Goal: Task Accomplishment & Management: Complete application form

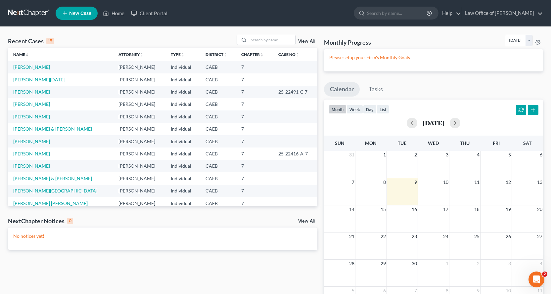
click at [71, 16] on link "New Case" at bounding box center [77, 13] width 42 height 13
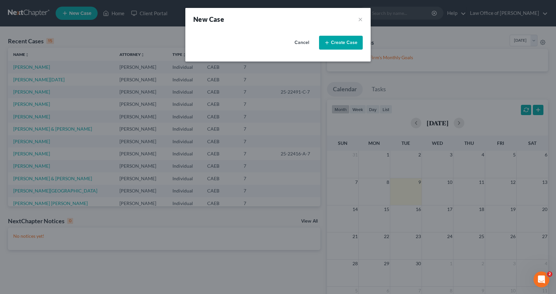
select select "8"
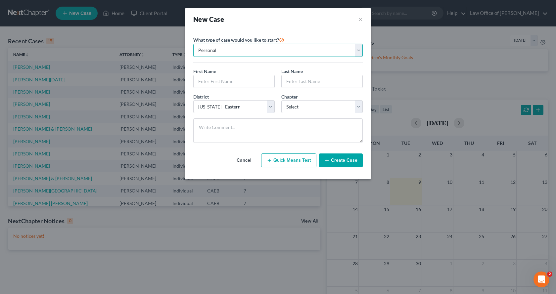
click at [229, 49] on select "Personal Business" at bounding box center [278, 50] width 170 height 13
click at [215, 82] on input "text" at bounding box center [234, 81] width 81 height 13
type input "[GEOGRAPHIC_DATA]"
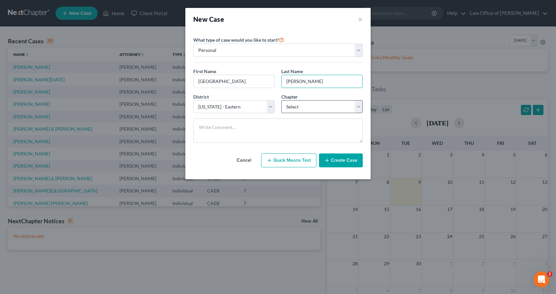
type input "[PERSON_NAME]"
click at [295, 105] on select "Select 7 11 12 13" at bounding box center [321, 106] width 81 height 13
select select "0"
click at [281, 100] on select "Select 7 11 12 13" at bounding box center [321, 106] width 81 height 13
click at [353, 161] on button "Create Case" at bounding box center [341, 161] width 44 height 14
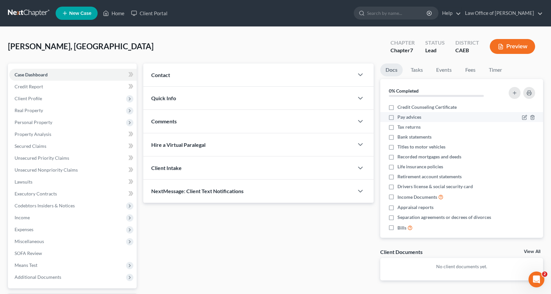
click at [398, 116] on label "Pay advices" at bounding box center [410, 117] width 24 height 7
click at [400, 116] on input "Pay advices" at bounding box center [402, 116] width 4 height 4
checkbox input "true"
click at [398, 127] on label "Tax returns" at bounding box center [409, 127] width 23 height 7
click at [400, 127] on input "Tax returns" at bounding box center [402, 126] width 4 height 4
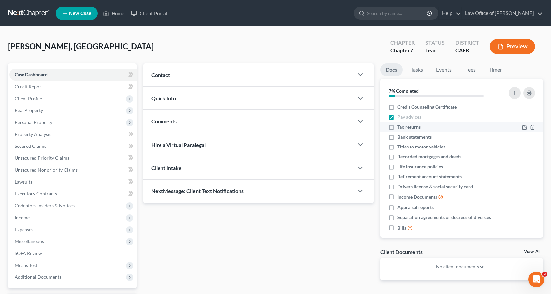
checkbox input "true"
click at [398, 147] on label "Titles to motor vehicles" at bounding box center [422, 147] width 48 height 7
click at [400, 147] on input "Titles to motor vehicles" at bounding box center [402, 146] width 4 height 4
checkbox input "true"
click at [398, 136] on label "Bank statements" at bounding box center [415, 137] width 34 height 7
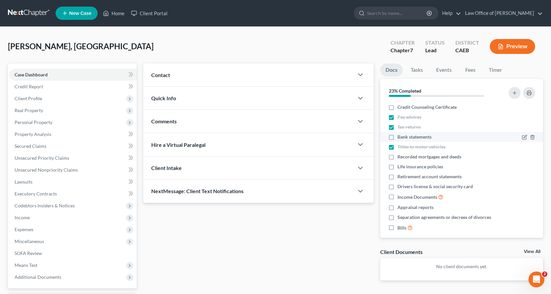
click at [400, 136] on input "Bank statements" at bounding box center [402, 136] width 4 height 4
checkbox input "true"
click at [398, 188] on label "Drivers license & social security card" at bounding box center [436, 186] width 76 height 7
click at [400, 188] on input "Drivers license & social security card" at bounding box center [402, 185] width 4 height 4
checkbox input "true"
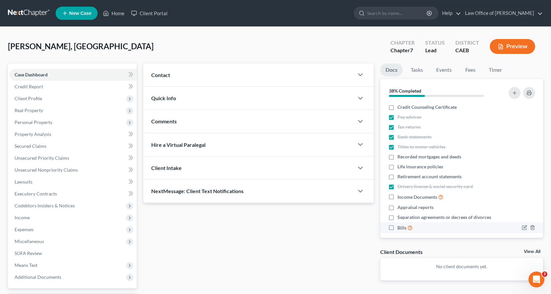
click at [398, 228] on label "Bills" at bounding box center [405, 228] width 15 height 8
click at [400, 228] on input "Bills" at bounding box center [402, 226] width 4 height 4
checkbox input "true"
click at [398, 198] on label "Income Documents" at bounding box center [421, 197] width 46 height 8
click at [400, 198] on input "Income Documents" at bounding box center [402, 195] width 4 height 4
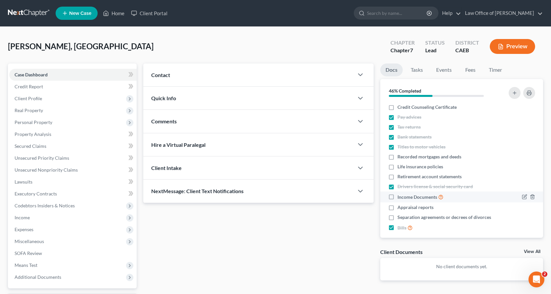
checkbox input "true"
click at [410, 72] on link "Tasks" at bounding box center [417, 70] width 23 height 13
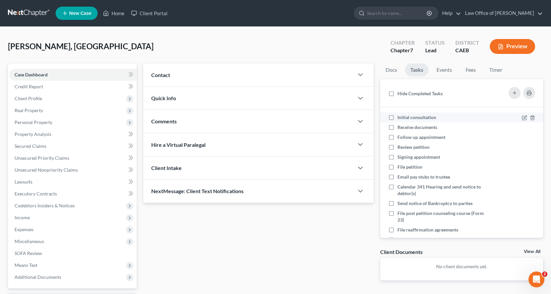
click at [398, 116] on label "Initial consultation" at bounding box center [420, 117] width 44 height 7
click at [400, 116] on input "Initial consultation" at bounding box center [402, 116] width 4 height 4
checkbox input "true"
click at [398, 127] on label "Receive documents" at bounding box center [420, 127] width 45 height 7
click at [400, 127] on input "Receive documents" at bounding box center [402, 126] width 4 height 4
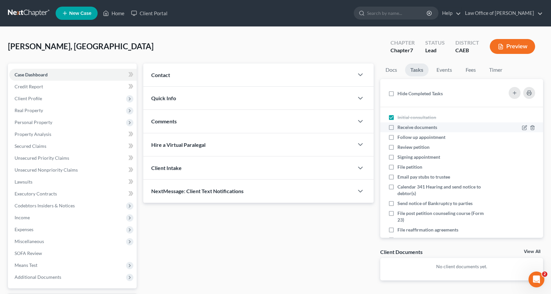
checkbox input "true"
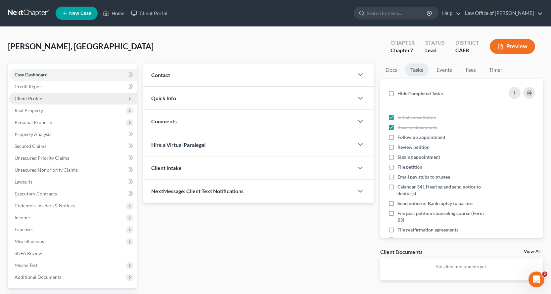
click at [20, 99] on span "Client Profile" at bounding box center [28, 99] width 27 height 6
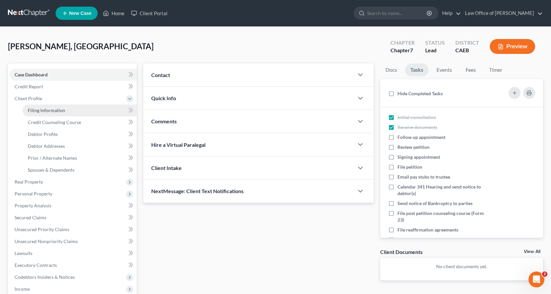
click at [74, 109] on link "Filing Information" at bounding box center [80, 111] width 114 height 12
select select "1"
select select "0"
select select "8"
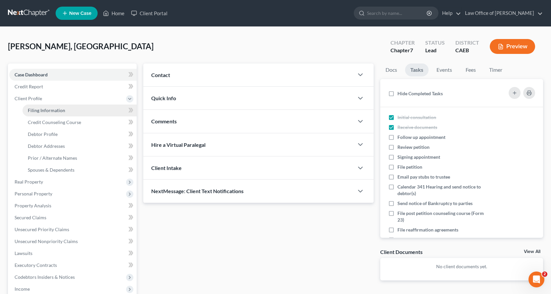
select select "4"
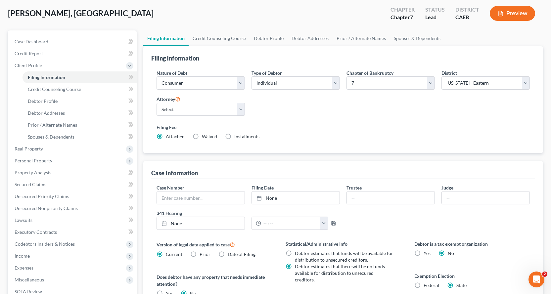
scroll to position [149, 0]
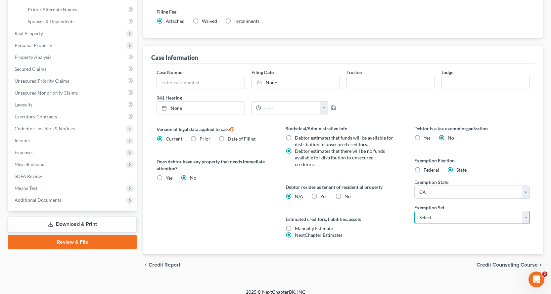
click at [492, 223] on select "Select 703 704" at bounding box center [473, 217] width 116 height 13
select select "0"
click at [415, 211] on select "Select 703 704" at bounding box center [473, 217] width 116 height 13
click at [345, 193] on label "No" at bounding box center [348, 196] width 6 height 7
click at [347, 193] on input "No" at bounding box center [349, 195] width 4 height 4
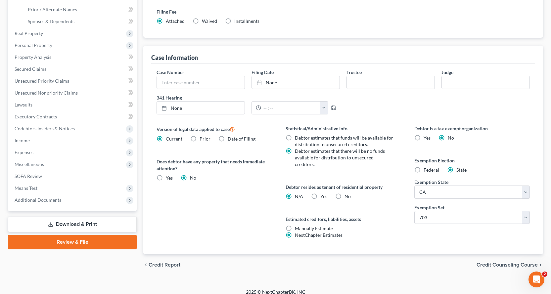
radio input "true"
radio input "false"
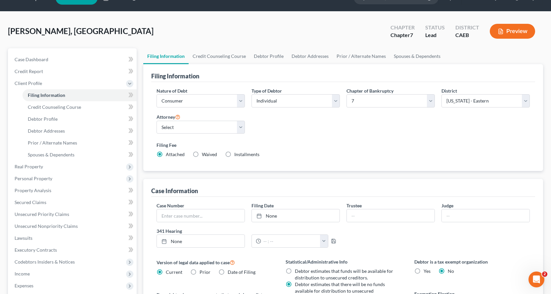
scroll to position [0, 0]
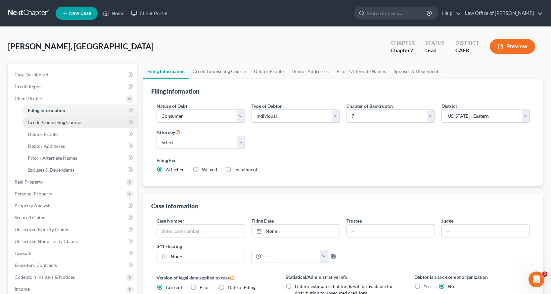
click at [53, 123] on span "Credit Counseling Course" at bounding box center [54, 123] width 53 height 6
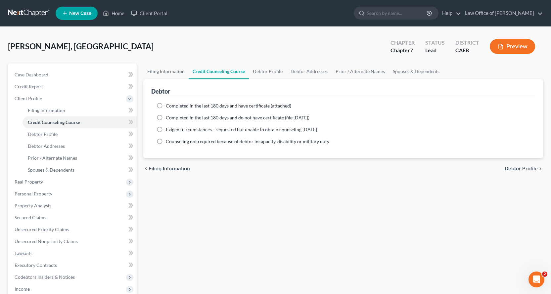
click at [166, 106] on label "Completed in the last 180 days and have certificate (attached)" at bounding box center [229, 106] width 126 height 7
click at [169, 106] on input "Completed in the last 180 days and have certificate (attached)" at bounding box center [171, 105] width 4 height 4
radio input "true"
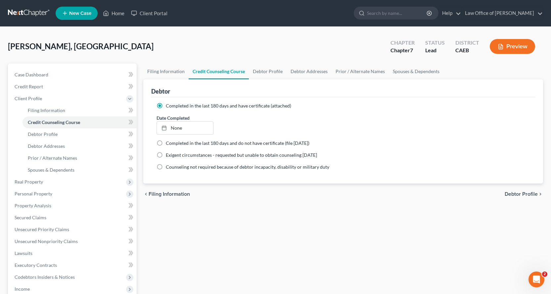
click at [526, 194] on span "Debtor Profile" at bounding box center [521, 194] width 33 height 5
select select "0"
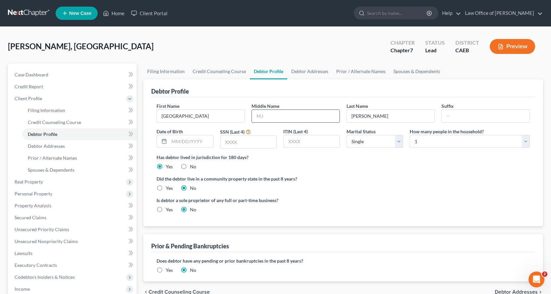
click at [272, 116] on input "text" at bounding box center [296, 116] width 88 height 13
type input "[PERSON_NAME]"
click at [367, 147] on select "Select Single Married Separated Divorced Widowed" at bounding box center [375, 141] width 57 height 13
select select "1"
click at [347, 135] on select "Select Single Married Separated Divorced Widowed" at bounding box center [375, 141] width 57 height 13
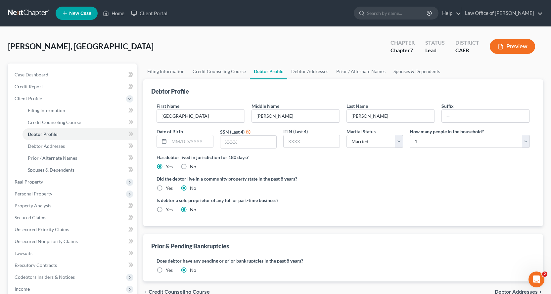
click at [166, 190] on label "Yes" at bounding box center [169, 188] width 7 height 7
click at [169, 189] on input "Yes" at bounding box center [171, 187] width 4 height 4
radio input "true"
radio input "false"
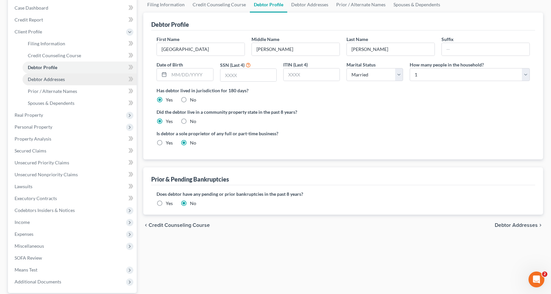
scroll to position [33, 0]
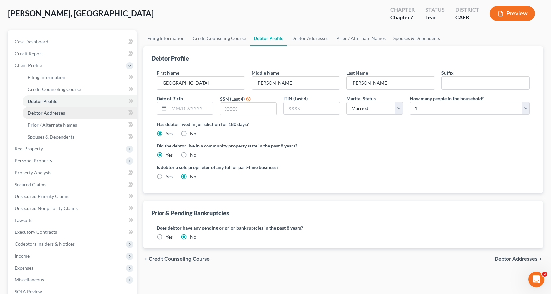
click at [51, 113] on span "Debtor Addresses" at bounding box center [46, 113] width 37 height 6
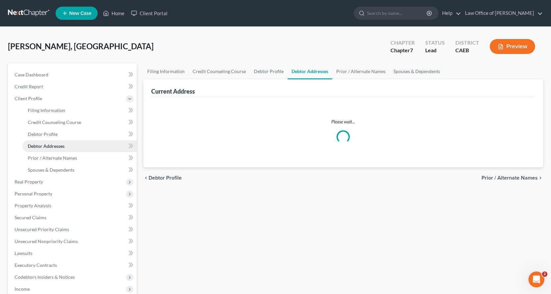
select select "0"
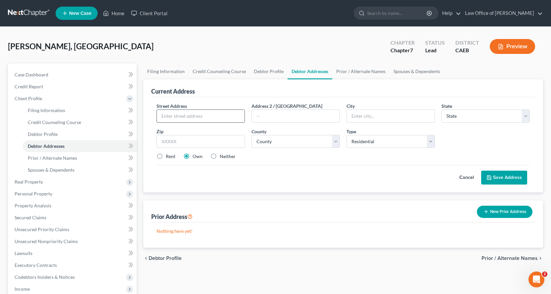
click at [171, 117] on input "text" at bounding box center [201, 116] width 88 height 13
type input "[STREET_ADDRESS]"
type input "Orangevale"
select select "4"
type input "95662"
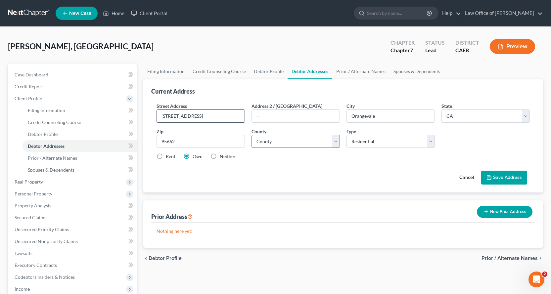
select select "33"
click at [220, 155] on label "Neither" at bounding box center [228, 156] width 16 height 7
click at [223, 155] on input "Neither" at bounding box center [225, 155] width 4 height 4
radio input "true"
click at [509, 175] on button "Save Address" at bounding box center [505, 178] width 46 height 14
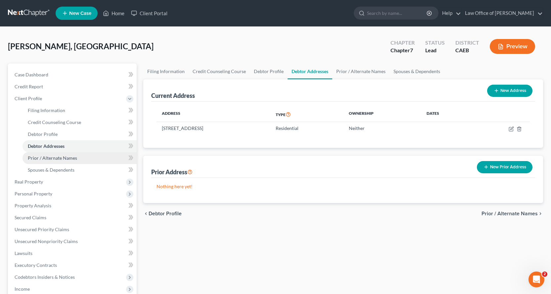
click at [47, 157] on span "Prior / Alternate Names" at bounding box center [52, 158] width 49 height 6
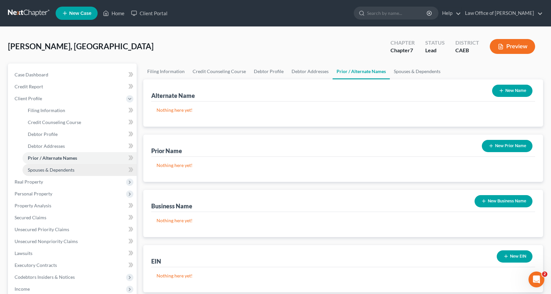
click at [44, 169] on span "Spouses & Dependents" at bounding box center [51, 170] width 47 height 6
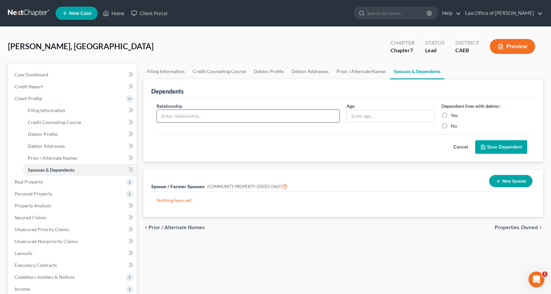
click at [186, 116] on input "text" at bounding box center [248, 116] width 183 height 13
type input "Wife"
click at [355, 114] on input "text" at bounding box center [391, 116] width 88 height 13
type input "27"
click at [451, 115] on label "Yes" at bounding box center [454, 115] width 7 height 7
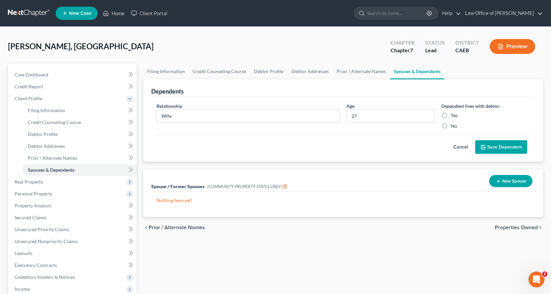
click at [454, 115] on input "Yes" at bounding box center [456, 114] width 4 height 4
radio input "true"
click at [504, 150] on button "Save Dependent" at bounding box center [502, 147] width 52 height 14
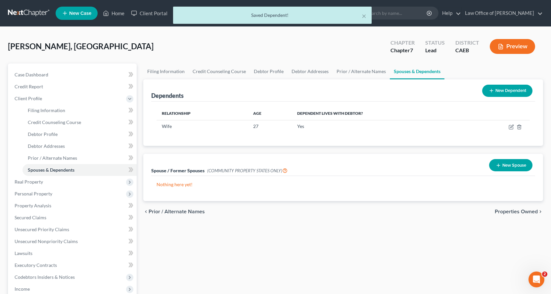
click at [172, 186] on p "Nothing here yet!" at bounding box center [344, 184] width 374 height 7
click at [497, 166] on line "button" at bounding box center [498, 166] width 3 height 0
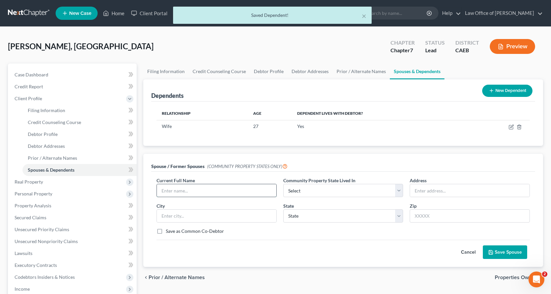
click at [195, 195] on input "text" at bounding box center [217, 190] width 120 height 13
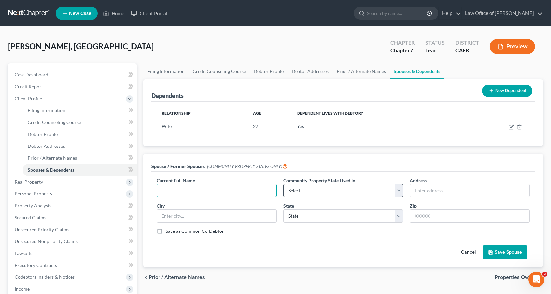
type input "."
click at [347, 197] on select "Select AZ CA GU ID LA NV NM PR [GEOGRAPHIC_DATA] [GEOGRAPHIC_DATA] [GEOGRAPHIC_…" at bounding box center [343, 190] width 120 height 13
select select "1"
click at [283, 184] on select "Select AZ CA GU ID LA NV NM PR [GEOGRAPHIC_DATA] [GEOGRAPHIC_DATA] [GEOGRAPHIC_…" at bounding box center [343, 190] width 120 height 13
click at [508, 252] on button "Save Spouse" at bounding box center [505, 253] width 44 height 14
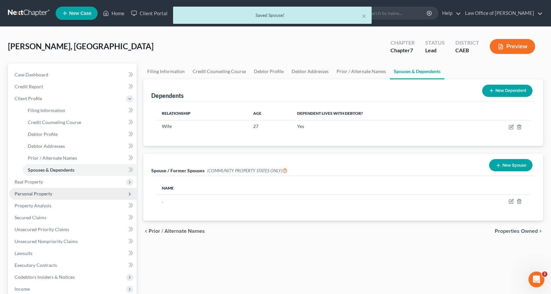
click at [22, 192] on span "Personal Property" at bounding box center [34, 194] width 38 height 6
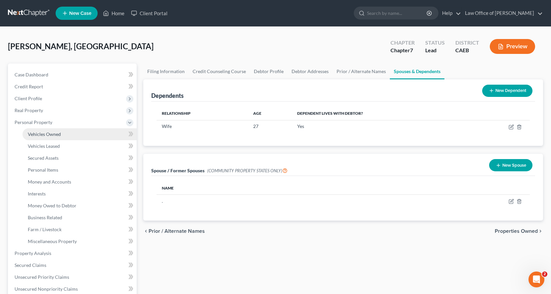
click at [48, 132] on span "Vehicles Owned" at bounding box center [44, 134] width 33 height 6
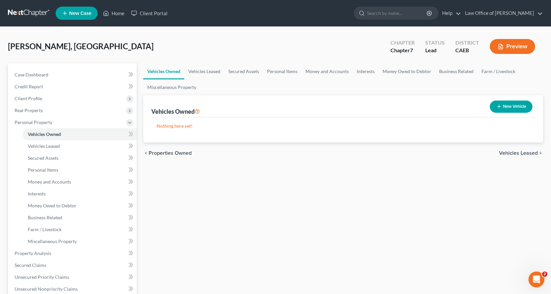
click at [513, 101] on button "New Vehicle" at bounding box center [511, 107] width 43 height 12
select select "0"
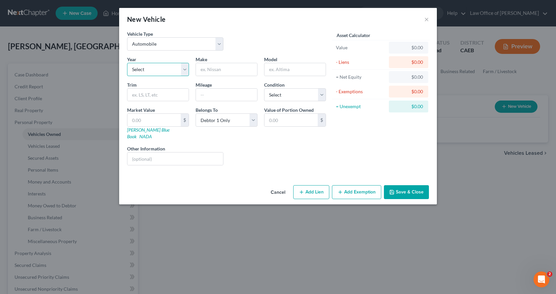
click at [146, 70] on select "Select 2026 2025 2024 2023 2022 2021 2020 2019 2018 2017 2016 2015 2014 2013 20…" at bounding box center [158, 69] width 62 height 13
select select "7"
click at [127, 63] on select "Select 2026 2025 2024 2023 2022 2021 2020 2019 2018 2017 2016 2015 2014 2013 20…" at bounding box center [158, 69] width 62 height 13
click at [214, 73] on input "text" at bounding box center [226, 69] width 61 height 13
type input "Honda"
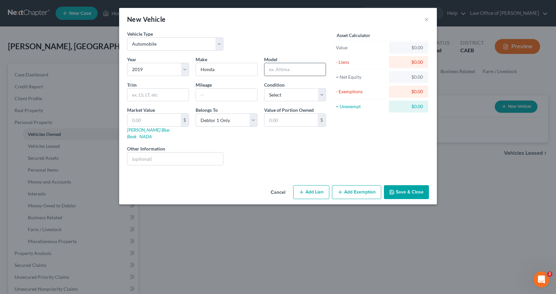
click at [281, 74] on input "text" at bounding box center [295, 69] width 61 height 13
type input "Insight"
click at [212, 97] on input "text" at bounding box center [226, 95] width 61 height 13
type input "100,100"
click at [139, 153] on input "text" at bounding box center [175, 159] width 96 height 13
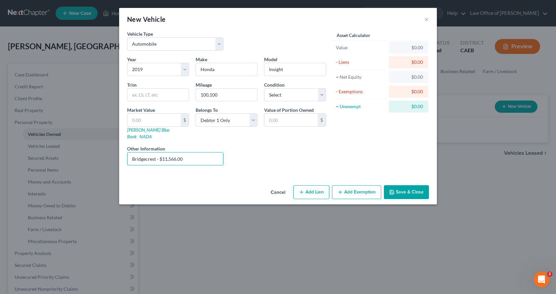
type input "Bridgecrest - $11,566.00"
click at [361, 190] on button "Add Exemption" at bounding box center [356, 192] width 49 height 14
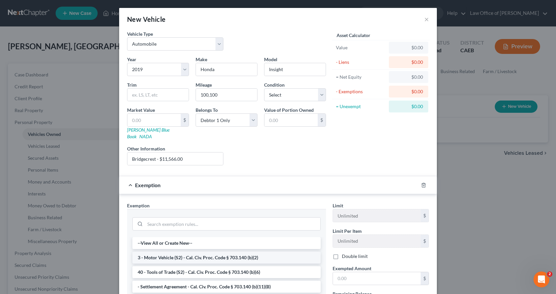
click at [196, 252] on li "3 - Motor Vehicle (S2) - Cal. Civ. Proc. Code § 703.140 (b)(2)" at bounding box center [226, 258] width 188 height 12
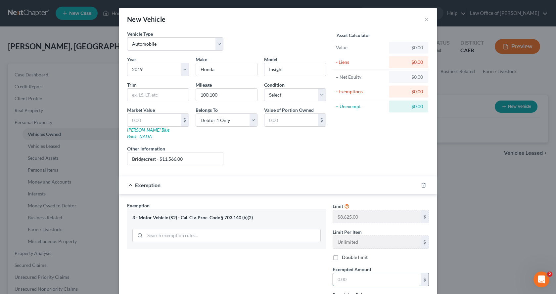
click at [333, 274] on input "text" at bounding box center [377, 280] width 88 height 13
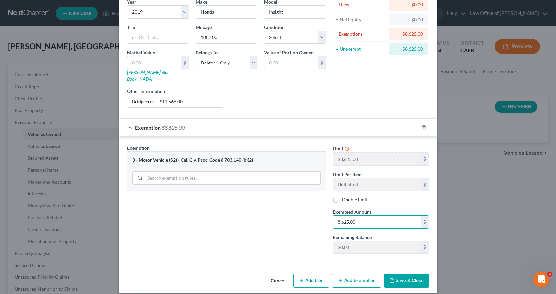
scroll to position [58, 0]
type input "8,625.00"
click at [308, 276] on button "Add Lien" at bounding box center [311, 281] width 36 height 14
select select "0"
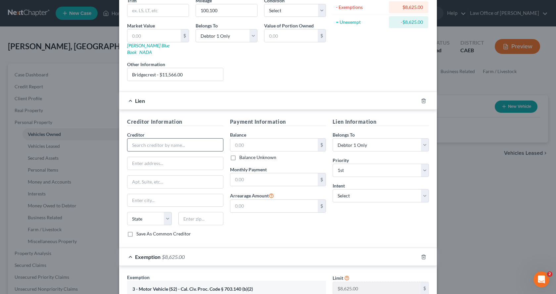
scroll to position [82, 0]
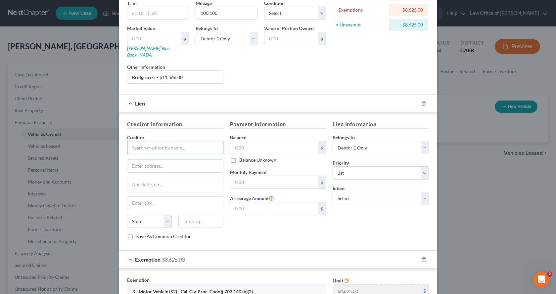
click at [147, 145] on input "text" at bounding box center [175, 147] width 96 height 13
type input "Bidgecrest"
type input "[STREET_ADDRESS][US_STATE]"
click at [139, 198] on input "text" at bounding box center [175, 203] width 96 height 13
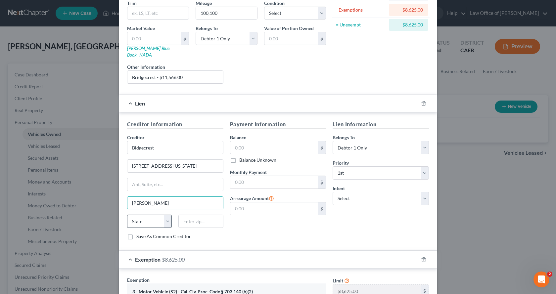
type input "[PERSON_NAME]"
click at [142, 217] on select "State [US_STATE] AK AR AZ CA CO CT DE DC [GEOGRAPHIC_DATA] [GEOGRAPHIC_DATA] GU…" at bounding box center [149, 221] width 45 height 13
select select "3"
click at [127, 215] on select "State [US_STATE] AK AR AZ CA CO CT DE DC [GEOGRAPHIC_DATA] [GEOGRAPHIC_DATA] GU…" at bounding box center [149, 221] width 45 height 13
click at [185, 218] on input "text" at bounding box center [200, 221] width 45 height 13
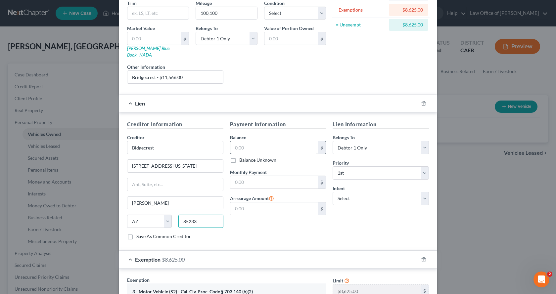
type input "85233"
click at [233, 142] on input "text" at bounding box center [274, 147] width 88 height 13
type input "11,566.00"
click at [238, 177] on input "text" at bounding box center [274, 182] width 88 height 13
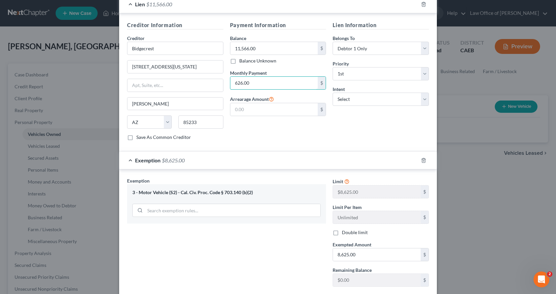
scroll to position [214, 0]
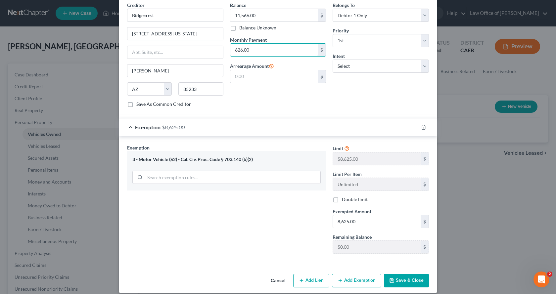
type input "626.00"
click at [412, 274] on button "Save & Close" at bounding box center [406, 281] width 45 height 14
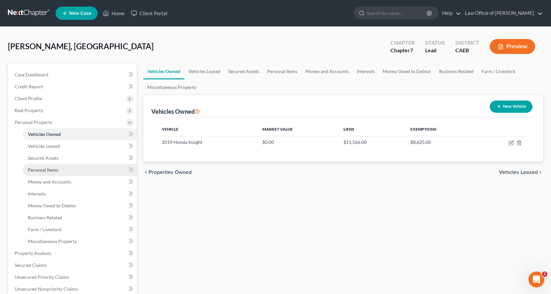
click at [35, 168] on span "Personal Items" at bounding box center [43, 170] width 30 height 6
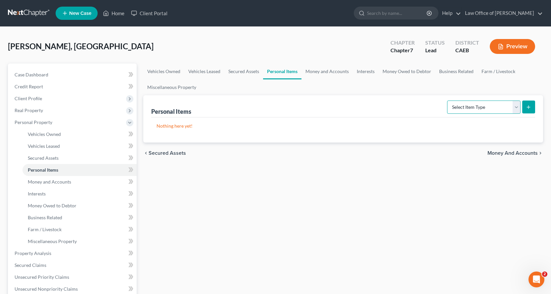
click at [469, 103] on select "Select Item Type Clothing Collectibles Of Value Electronics Firearms Household …" at bounding box center [484, 107] width 74 height 13
select select "household_goods"
click at [448, 101] on select "Select Item Type Clothing Collectibles Of Value Electronics Firearms Household …" at bounding box center [484, 107] width 74 height 13
click at [534, 110] on button "submit" at bounding box center [529, 107] width 13 height 13
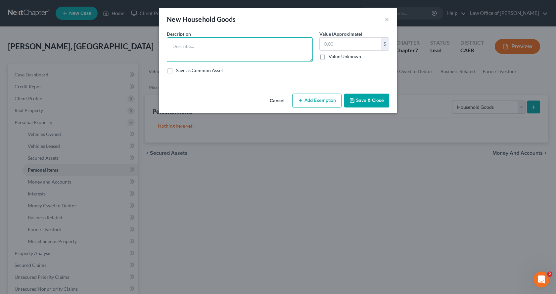
click at [190, 53] on textarea at bounding box center [240, 49] width 146 height 25
click at [241, 46] on textarea "Bedroom furniture $850.00," at bounding box center [240, 49] width 146 height 25
click at [267, 52] on textarea "Bedroom furniture $850.00, Refrigerator $300.00, Kitchen appliances $10.00, Kit…" at bounding box center [240, 49] width 146 height 25
click at [203, 57] on textarea "Bedroom furniture $850.00, Refrigerator $300.00, Kitchen appliances $10.00, Kit…" at bounding box center [240, 49] width 146 height 25
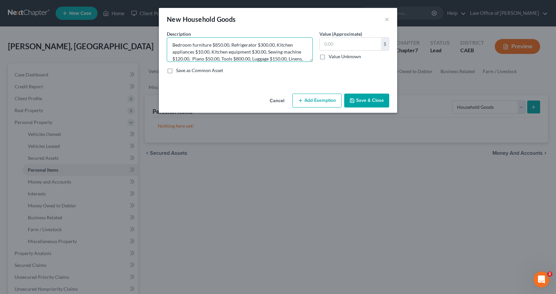
scroll to position [8, 0]
type textarea "Bedroom furniture $850.00, Refrigerator $300.00, Kitchen appliances $10.00, Kit…"
click at [327, 48] on input "text" at bounding box center [350, 44] width 61 height 13
type input "2,345.00"
click at [318, 98] on button "Add Exemption" at bounding box center [316, 101] width 49 height 14
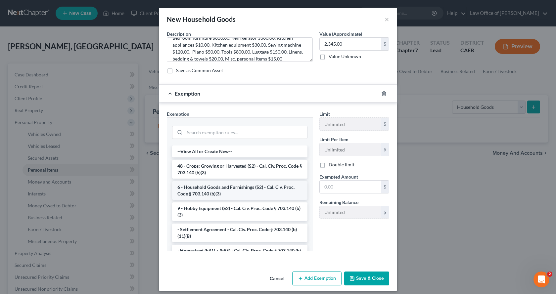
click at [211, 191] on li "6 - Household Goods and Furnishings (S2) - Cal. Civ. Proc. Code § 703.140 (b)(3)" at bounding box center [239, 190] width 135 height 19
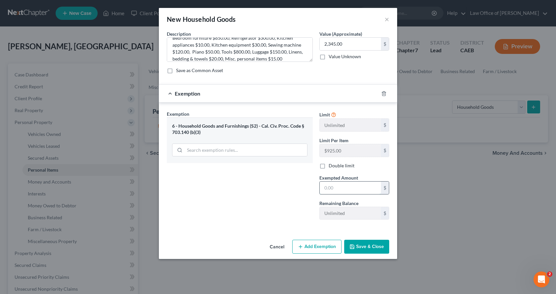
click at [353, 187] on input "text" at bounding box center [350, 188] width 61 height 13
type input "2,345.00"
click at [376, 247] on button "Save & Close" at bounding box center [366, 247] width 45 height 14
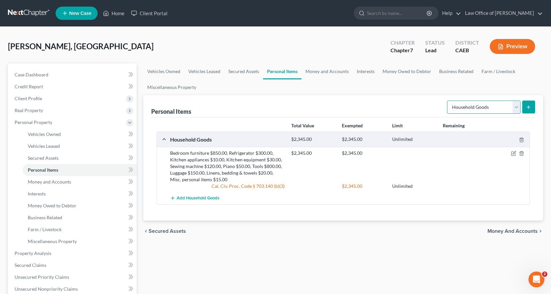
click at [507, 114] on select "Select Item Type Clothing Collectibles Of Value Electronics Firearms Household …" at bounding box center [484, 107] width 74 height 13
select select "electronics"
click at [448, 101] on select "Select Item Type Clothing Collectibles Of Value Electronics Firearms Household …" at bounding box center [484, 107] width 74 height 13
click at [530, 106] on icon "submit" at bounding box center [528, 107] width 5 height 5
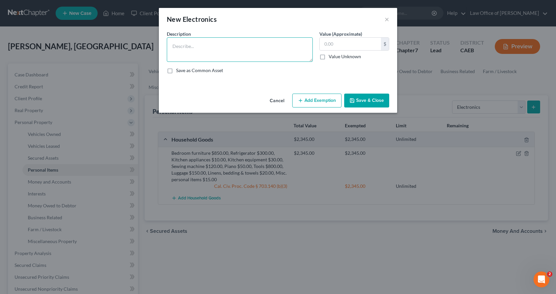
click at [206, 50] on textarea at bounding box center [240, 49] width 146 height 25
click at [250, 53] on textarea "TV $100.00, Video games & player $80.00, Computer equipment $1,700.00, 2 Cellul…" at bounding box center [240, 49] width 146 height 25
click at [262, 54] on textarea "TV $100.00, Video games & player $80.00, Computer equipment $1,700.00, 2 Cellul…" at bounding box center [240, 49] width 146 height 25
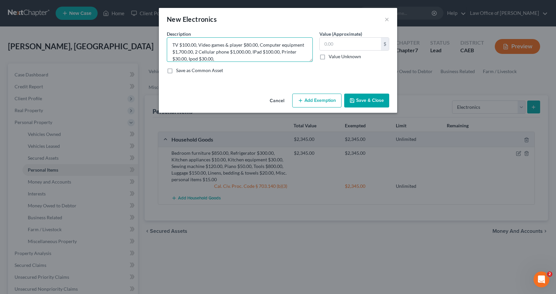
scroll to position [7, 0]
click at [236, 60] on textarea "TV $100.00, Video games & player $80.00, Computer equipment $1,700.00, 2 Cellul…" at bounding box center [240, 49] width 146 height 25
click at [277, 46] on textarea "TV $100.00, Video games & player $80.00, Computer equipment $1,700.00, 2 Cellul…" at bounding box center [240, 49] width 146 height 25
click at [252, 56] on textarea "TV $100.00, Video games & player $80.00, Computer equipment $1,700.00, 2 Cellul…" at bounding box center [240, 49] width 146 height 25
click at [233, 55] on textarea "TV $100.00, Video games & player $80.00, Computer equipment $1,700.00, 2 Cellul…" at bounding box center [240, 49] width 146 height 25
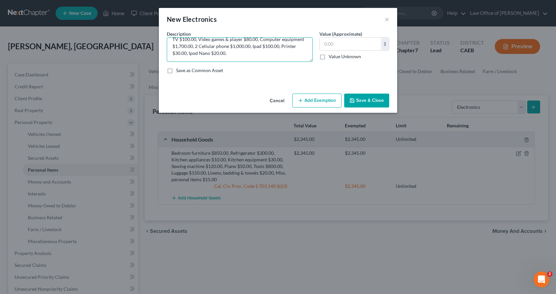
click at [266, 53] on textarea "TV $100.00, Video games & player $80.00, Computer equipment $1,700.00, 2 Cellul…" at bounding box center [240, 49] width 146 height 25
click at [214, 59] on textarea "TV $100.00, Video games & player $80.00, Computer equipment $1,700.00, 2 Cellul…" at bounding box center [240, 49] width 146 height 25
click at [279, 61] on textarea "TV $100.00, Video games & player $80.00, Computer equipment $1,700.00, 2 Cellul…" at bounding box center [240, 49] width 146 height 25
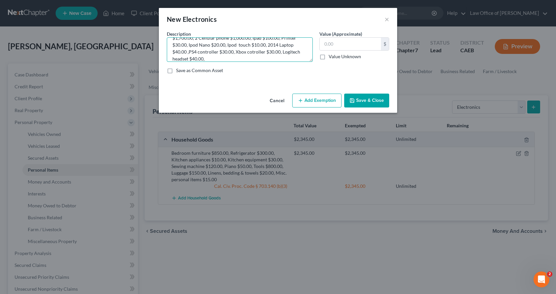
click at [277, 54] on textarea "TV $100.00, Video games & player $80.00, Computer equipment $1,700.00, 2 Cellul…" at bounding box center [240, 49] width 146 height 25
click at [246, 60] on textarea "TV $100.00, Video games & player $80.00, Computer equipment $1,700.00, 2 Cellul…" at bounding box center [240, 49] width 146 height 25
type textarea "TV $100.00, Video games & player $80.00, Computer equipment $1,700.00, 2 Cellul…"
click at [335, 44] on input "text" at bounding box center [350, 44] width 61 height 13
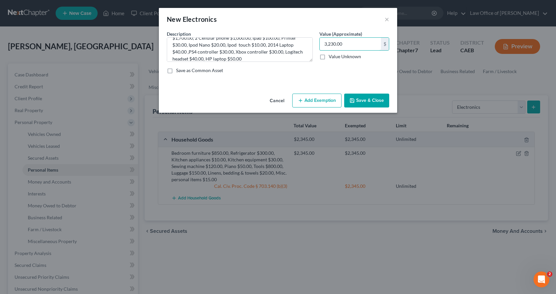
type input "3,230.00"
click at [333, 101] on button "Add Exemption" at bounding box center [316, 101] width 49 height 14
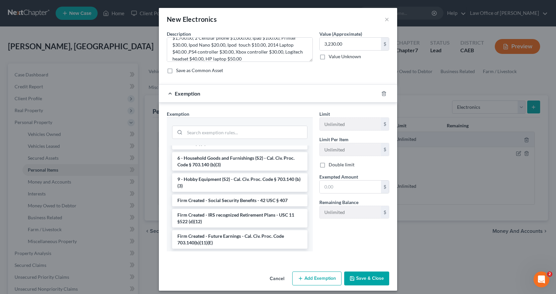
scroll to position [596, 0]
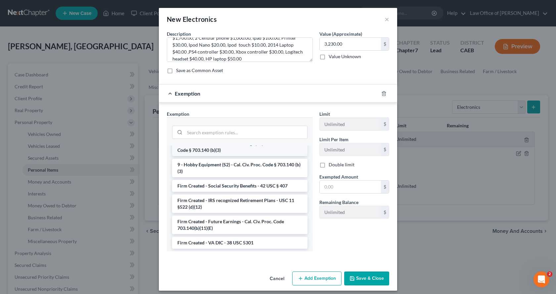
click at [210, 156] on li "6 - Household Goods and Furnishings (S2) - Cal. Civ. Proc. Code § 703.140 (b)(3)" at bounding box center [239, 147] width 135 height 19
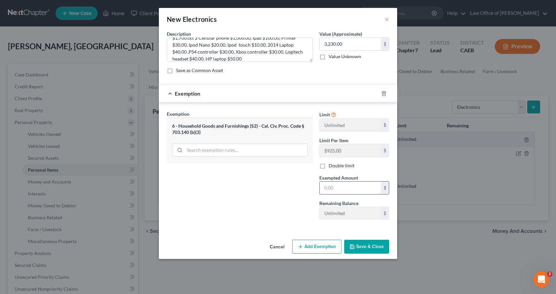
click at [343, 188] on input "text" at bounding box center [350, 188] width 61 height 13
type input "3,230.00"
click at [369, 250] on button "Save & Close" at bounding box center [366, 247] width 45 height 14
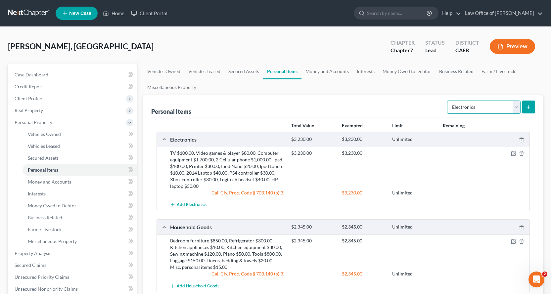
click at [458, 109] on select "Select Item Type Clothing Collectibles Of Value Electronics Firearms Household …" at bounding box center [484, 107] width 74 height 13
select select "collectibles_of_value"
click at [448, 101] on select "Select Item Type Clothing Collectibles Of Value Electronics Firearms Household …" at bounding box center [484, 107] width 74 height 13
click at [530, 109] on icon "submit" at bounding box center [528, 107] width 5 height 5
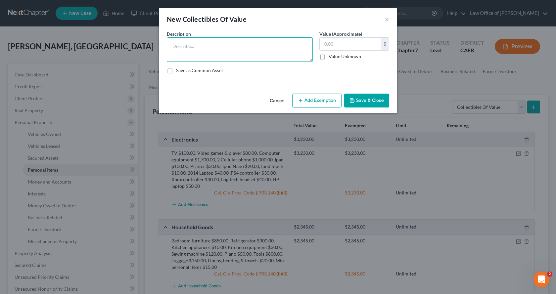
click at [173, 49] on textarea at bounding box center [240, 49] width 146 height 25
type textarea "Figurines $15.00, Books $30.00, Coin collection $30.00"
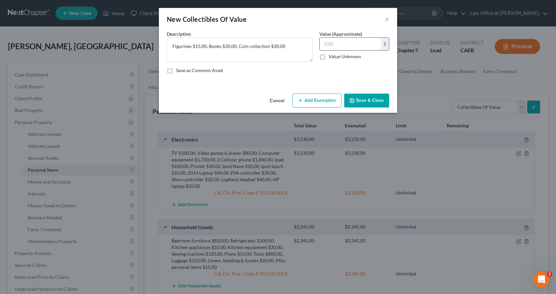
click at [343, 46] on input "text" at bounding box center [350, 44] width 61 height 13
type input "75.00"
click at [316, 101] on button "Add Exemption" at bounding box center [316, 101] width 49 height 14
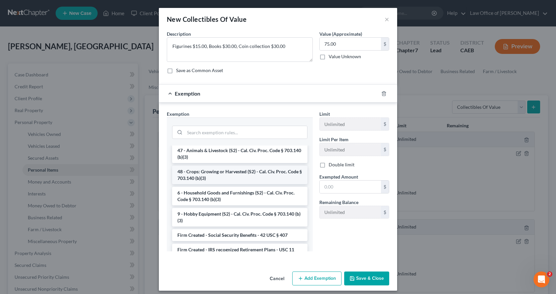
scroll to position [563, 0]
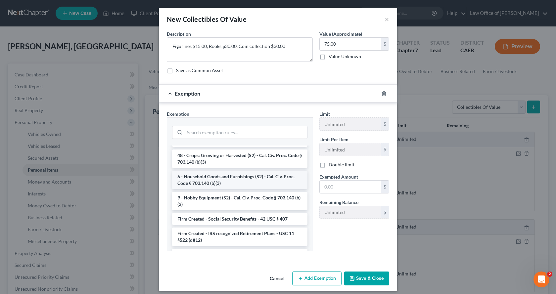
click at [207, 189] on li "6 - Household Goods and Furnishings (S2) - Cal. Civ. Proc. Code § 703.140 (b)(3)" at bounding box center [239, 180] width 135 height 19
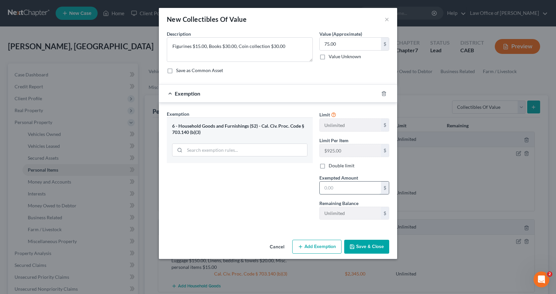
click at [347, 185] on input "text" at bounding box center [350, 188] width 61 height 13
type input "75.00"
click at [384, 250] on button "Save & Close" at bounding box center [366, 247] width 45 height 14
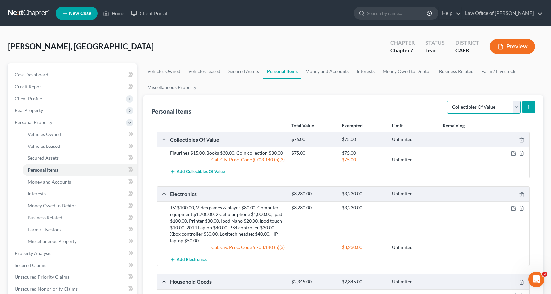
click at [497, 109] on select "Select Item Type Clothing Collectibles Of Value Electronics Firearms Household …" at bounding box center [484, 107] width 74 height 13
select select "sports_and_hobby_equipment"
click at [448, 101] on select "Select Item Type Clothing Collectibles Of Value Electronics Firearms Household …" at bounding box center [484, 107] width 74 height 13
click at [526, 108] on button "submit" at bounding box center [529, 107] width 13 height 13
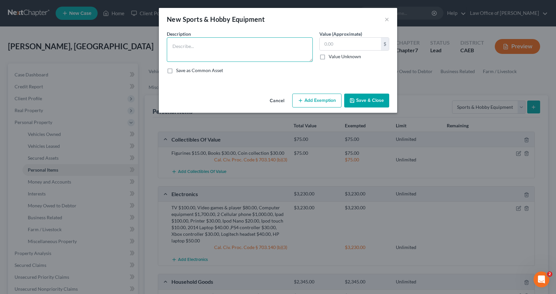
click at [175, 50] on textarea at bounding box center [240, 49] width 146 height 25
type textarea "Sports equipment $100.00, Camera & accessories $700.00, Exercise equipment $50.…"
